Goal: Find specific page/section: Find specific page/section

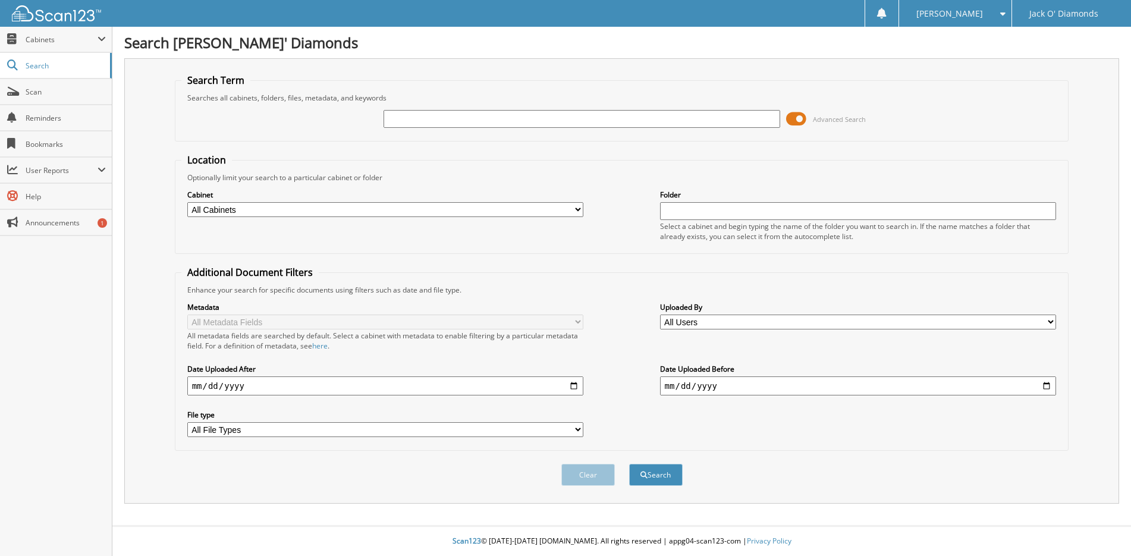
click at [488, 117] on input "text" at bounding box center [582, 119] width 397 height 18
type input "603146"
click at [654, 472] on button "Search" at bounding box center [656, 475] width 54 height 22
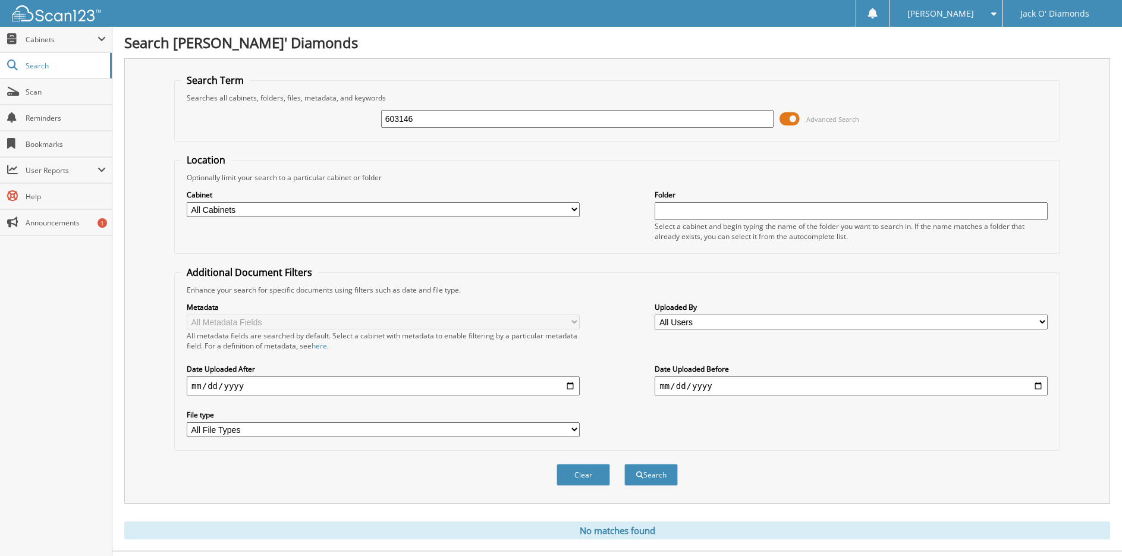
scroll to position [26, 0]
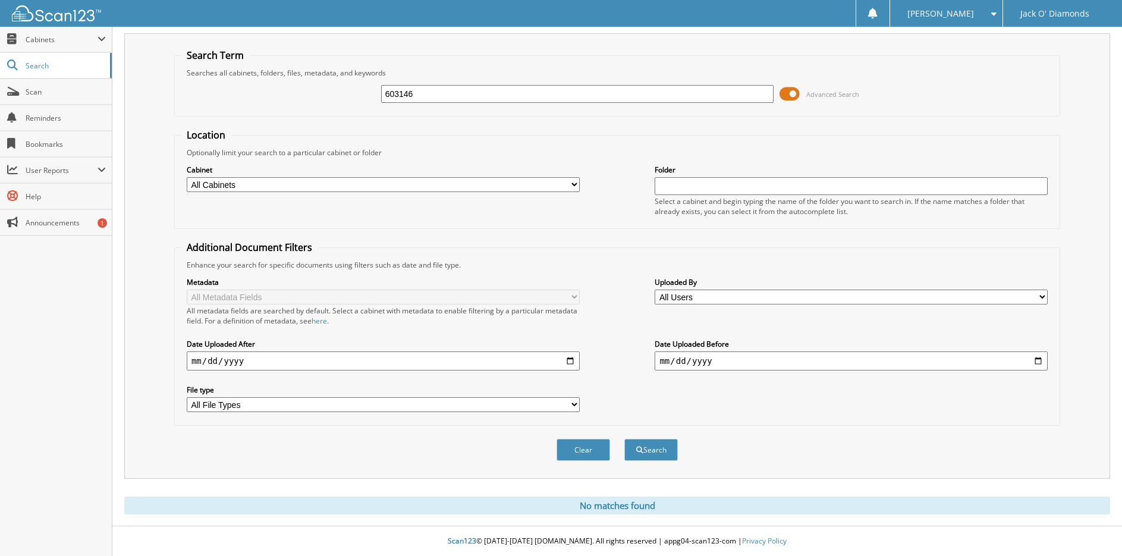
click at [478, 184] on select "All Cabinets PARTS SERVICE RO Needs Filing" at bounding box center [383, 184] width 393 height 15
select select "15091"
click at [187, 177] on select "All Cabinets PARTS SERVICE RO Needs Filing" at bounding box center [383, 184] width 393 height 15
click at [653, 447] on button "Search" at bounding box center [651, 450] width 54 height 22
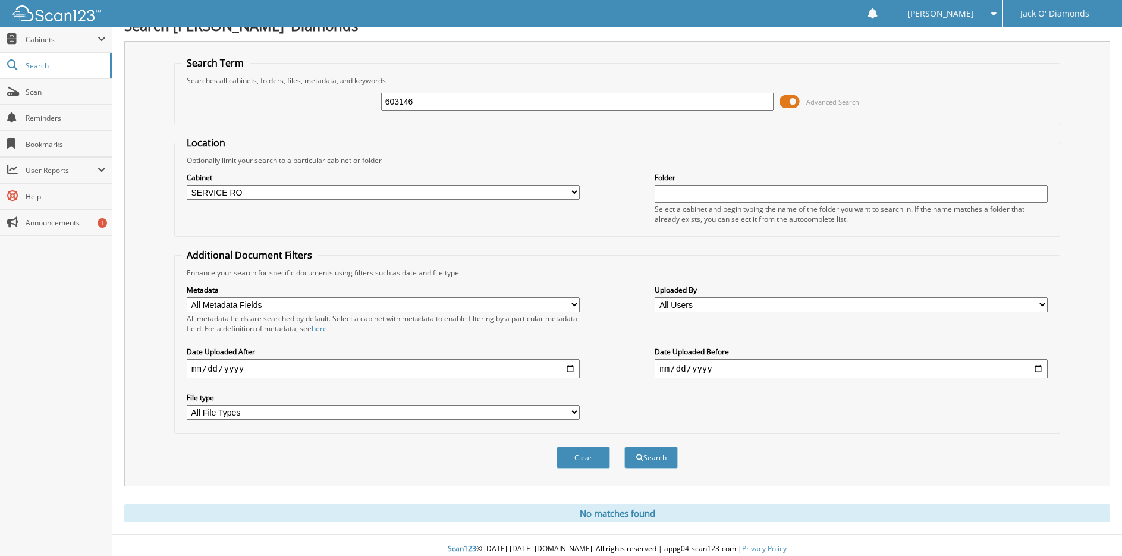
scroll to position [26, 0]
